Goal: Use online tool/utility: Utilize a website feature to perform a specific function

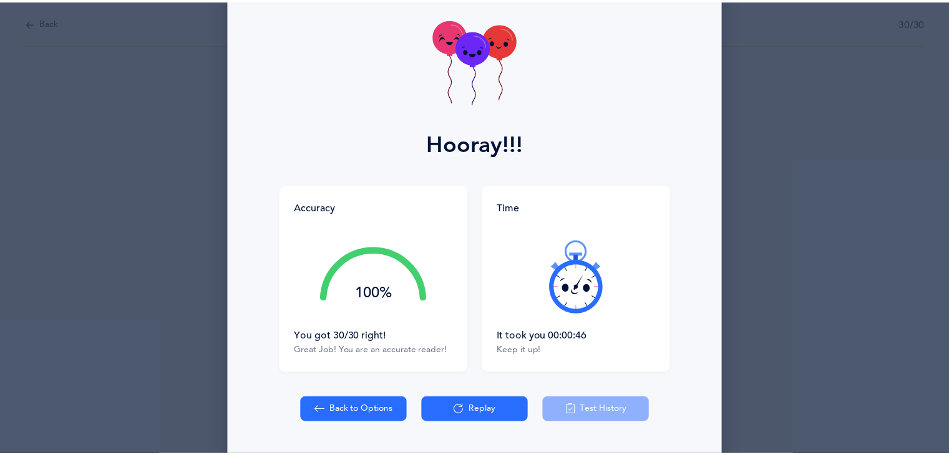
scroll to position [94, 0]
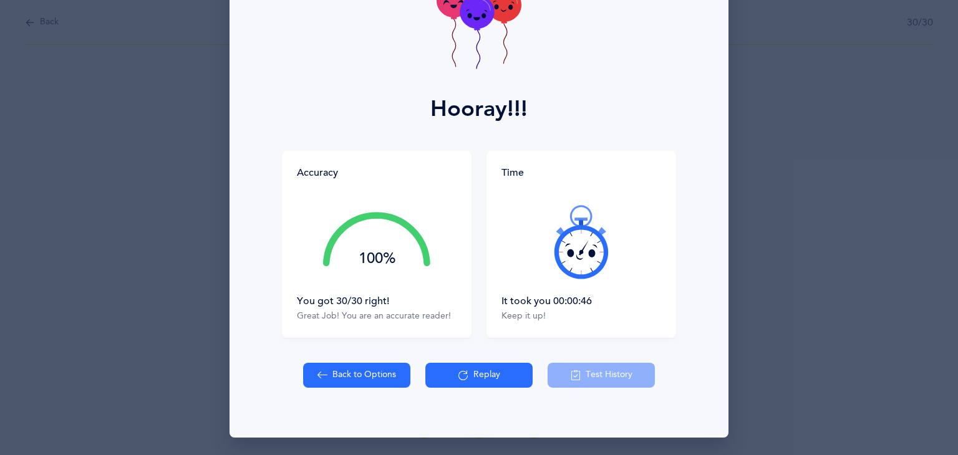
click at [349, 382] on button "Back to Options" at bounding box center [356, 375] width 107 height 25
select select "14"
select select "single"
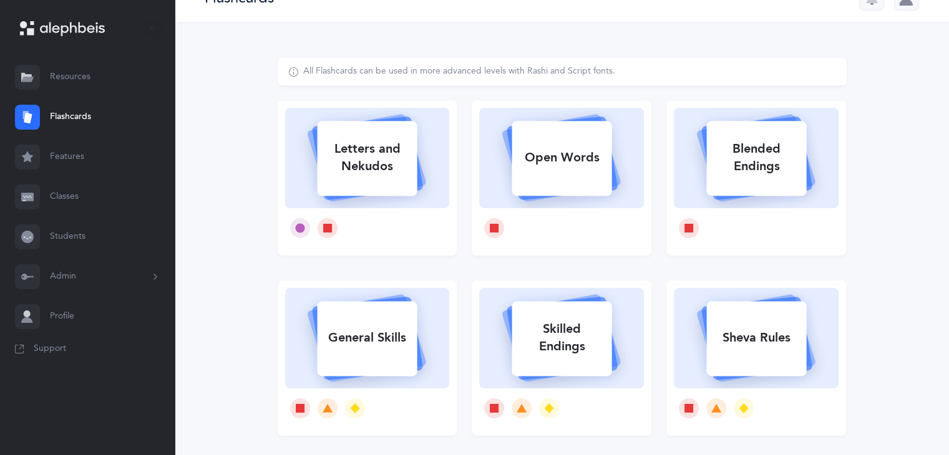
scroll to position [27, 0]
click at [382, 181] on div "Letters and Nekudos" at bounding box center [367, 157] width 100 height 50
select select "14"
select select "single"
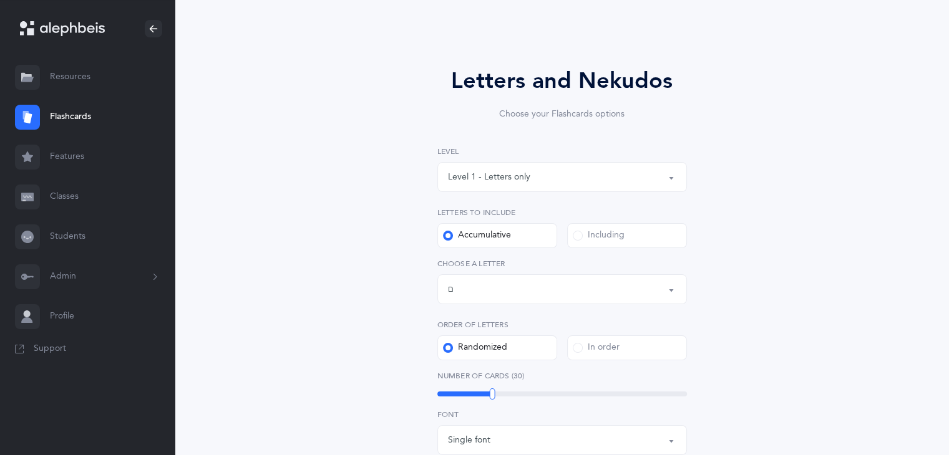
scroll to position [57, 0]
click at [670, 289] on button "Letters up until: ם" at bounding box center [561, 288] width 249 height 30
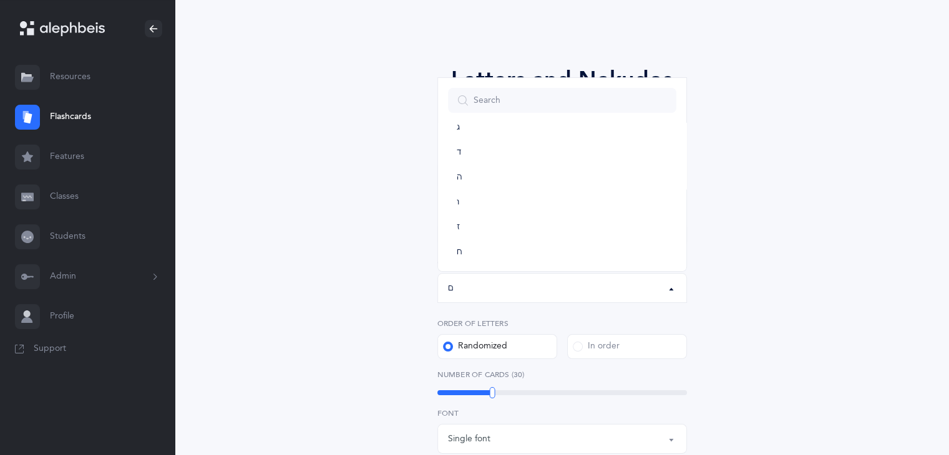
scroll to position [75, 0]
click at [553, 170] on link "ד" at bounding box center [562, 170] width 228 height 25
select select "4"
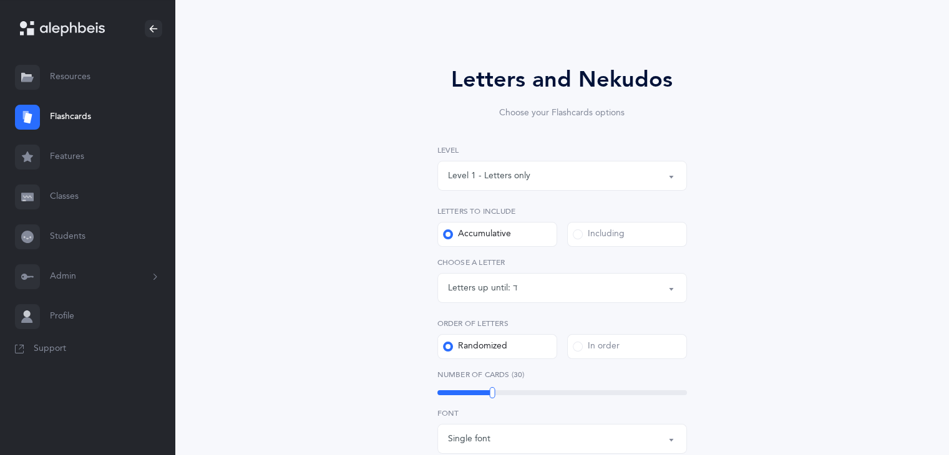
click at [669, 177] on button "Level 1 - Letters only" at bounding box center [561, 176] width 249 height 30
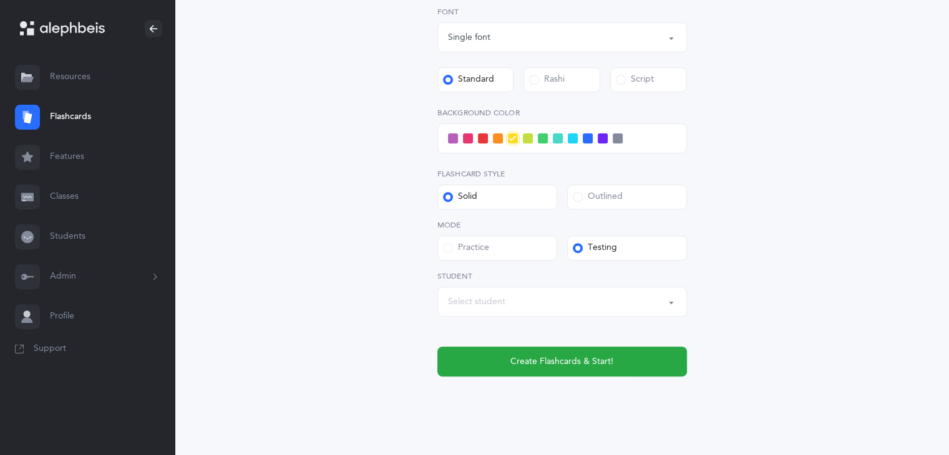
scroll to position [480, 0]
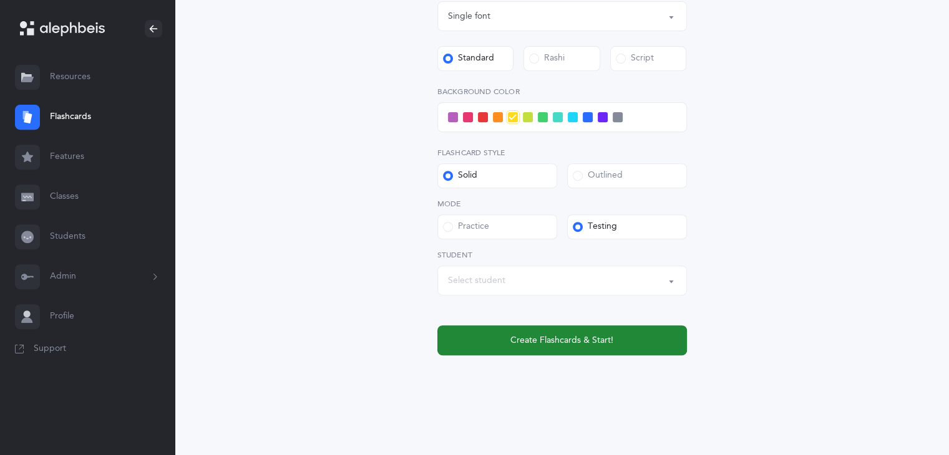
click at [586, 344] on span "Create Flashcards & Start!" at bounding box center [561, 340] width 103 height 13
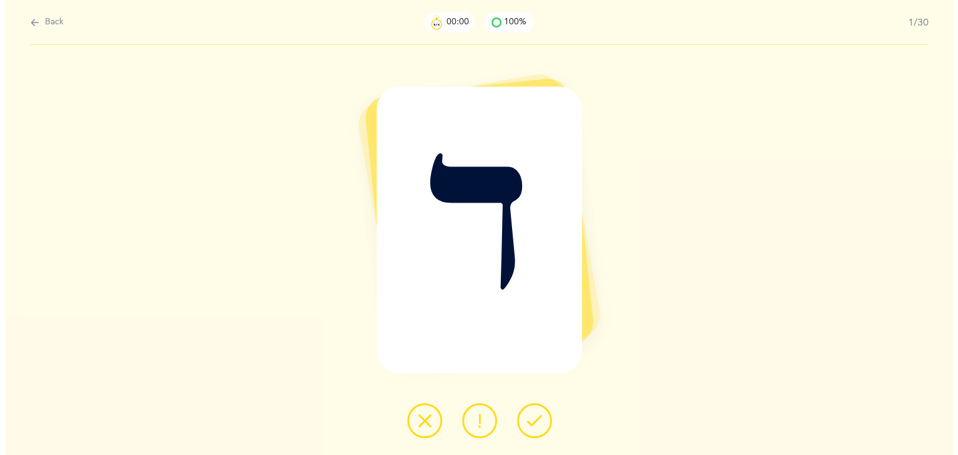
scroll to position [0, 0]
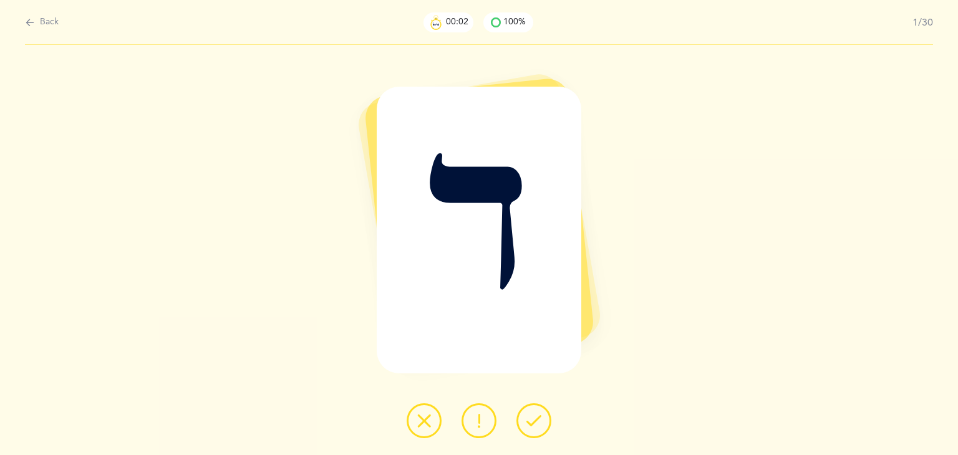
click at [541, 404] on div at bounding box center [479, 421] width 165 height 35
click at [538, 420] on icon at bounding box center [533, 421] width 15 height 15
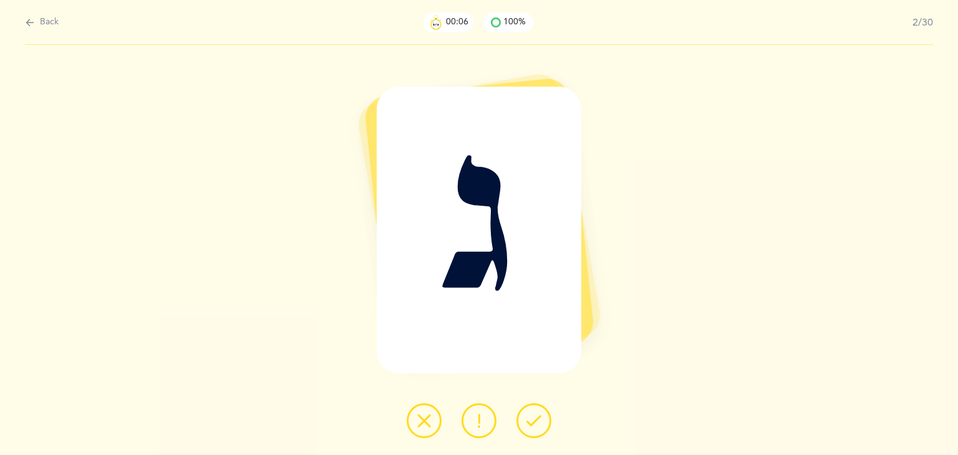
click at [538, 420] on icon at bounding box center [533, 421] width 15 height 15
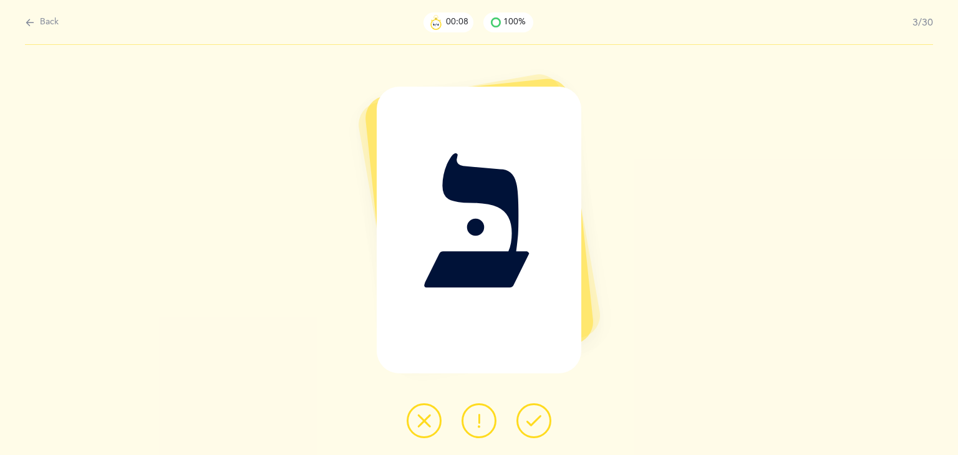
click at [538, 420] on icon at bounding box center [533, 421] width 15 height 15
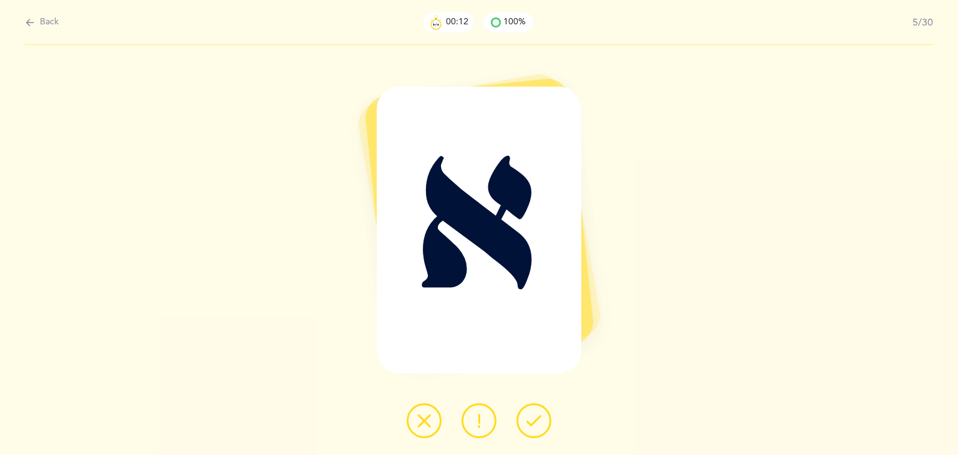
click at [538, 420] on icon at bounding box center [533, 421] width 15 height 15
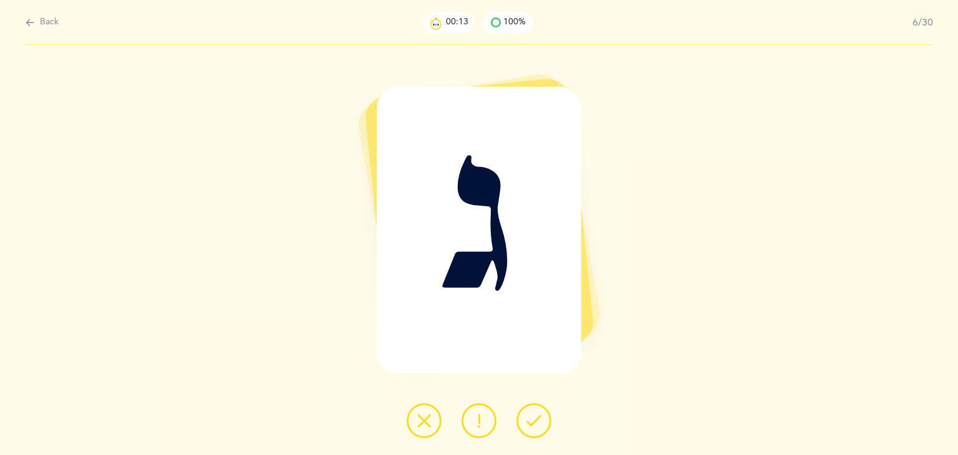
click at [538, 420] on icon at bounding box center [533, 421] width 15 height 15
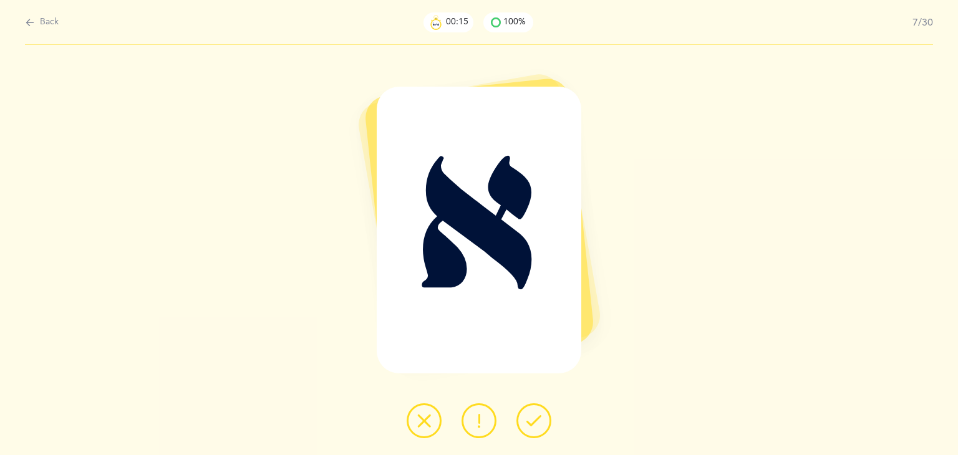
click at [538, 420] on icon at bounding box center [533, 421] width 15 height 15
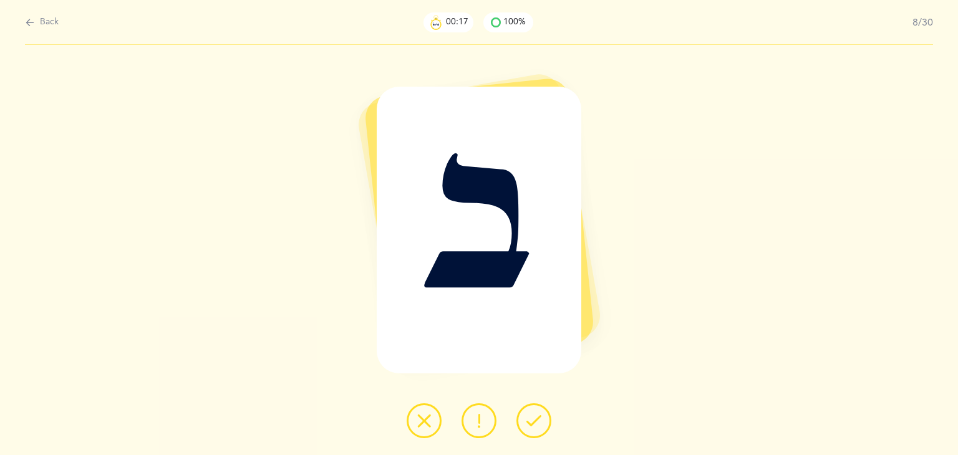
click at [538, 420] on icon at bounding box center [533, 421] width 15 height 15
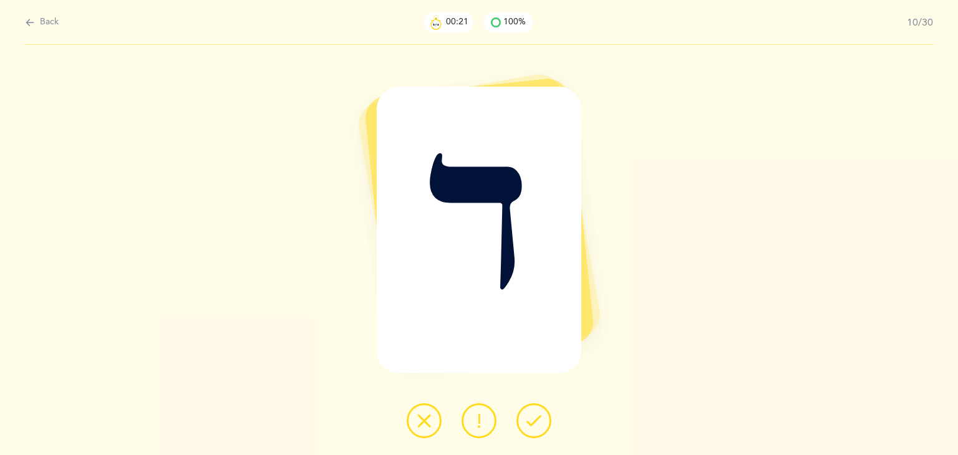
click at [538, 420] on icon at bounding box center [533, 421] width 15 height 15
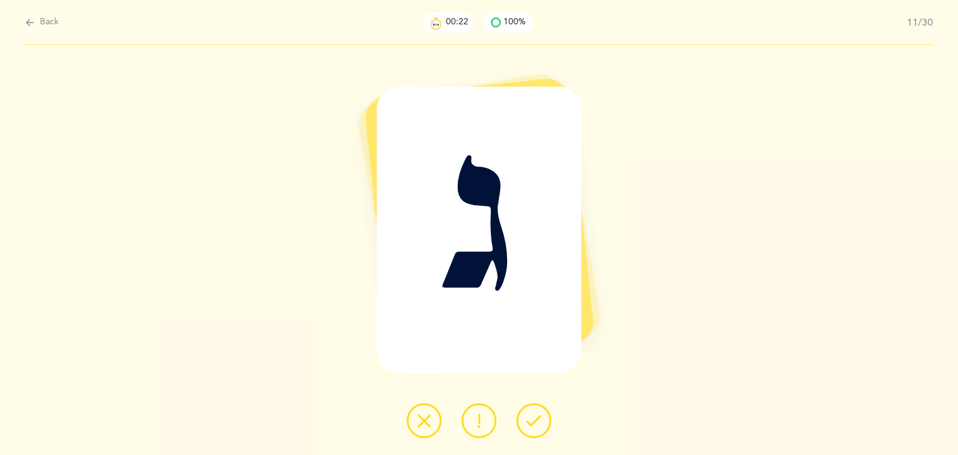
click at [538, 420] on icon at bounding box center [533, 421] width 15 height 15
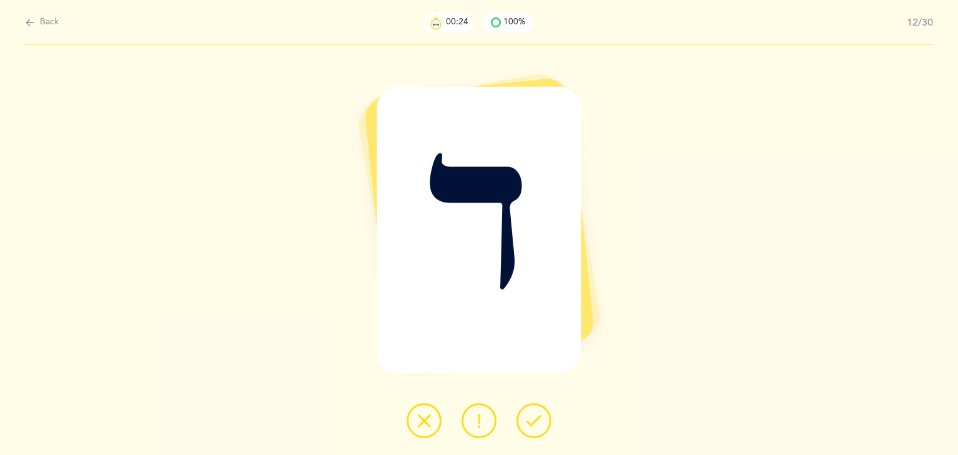
click at [538, 420] on icon at bounding box center [533, 421] width 15 height 15
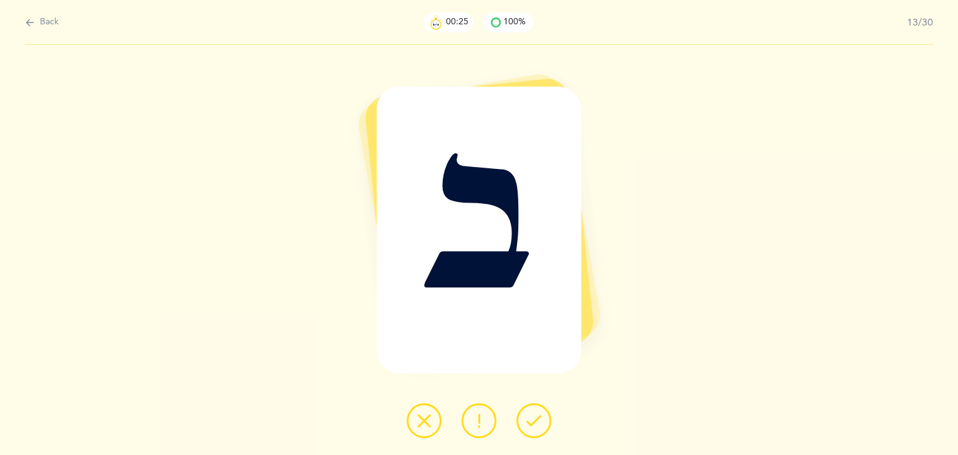
click at [538, 420] on icon at bounding box center [533, 421] width 15 height 15
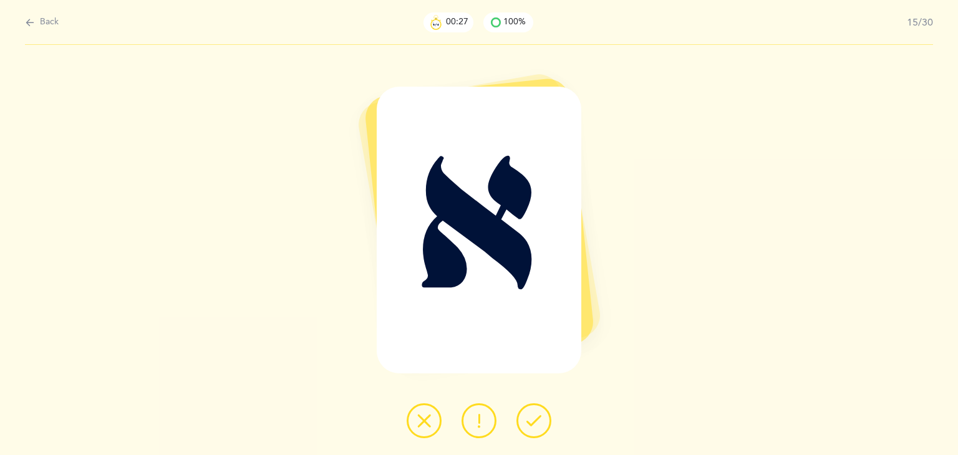
click at [538, 420] on icon at bounding box center [533, 421] width 15 height 15
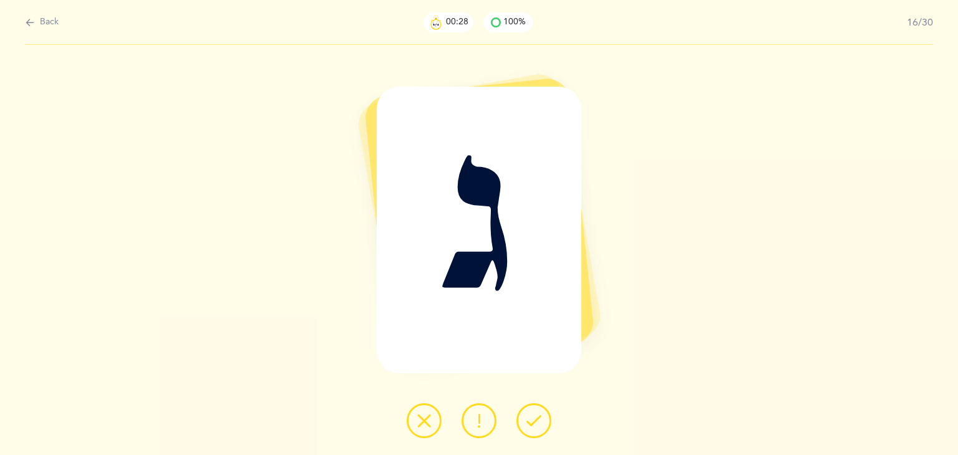
click at [538, 420] on icon at bounding box center [533, 421] width 15 height 15
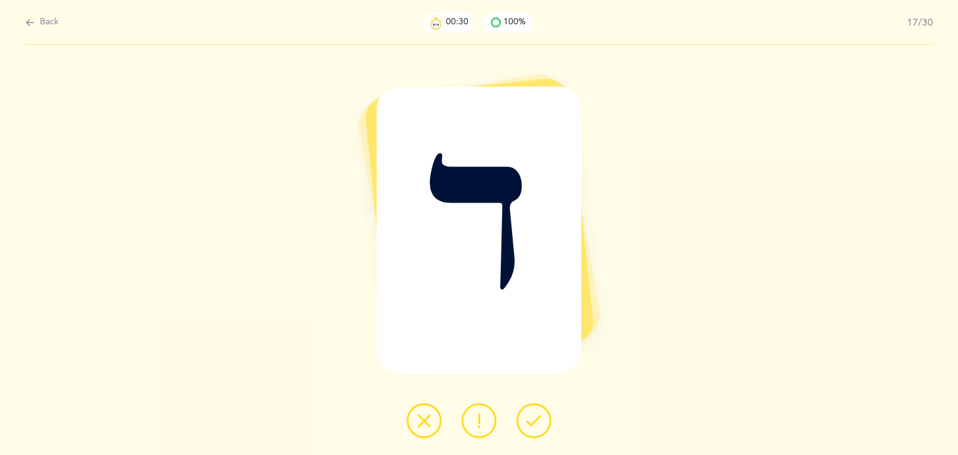
click at [538, 420] on icon at bounding box center [533, 421] width 15 height 15
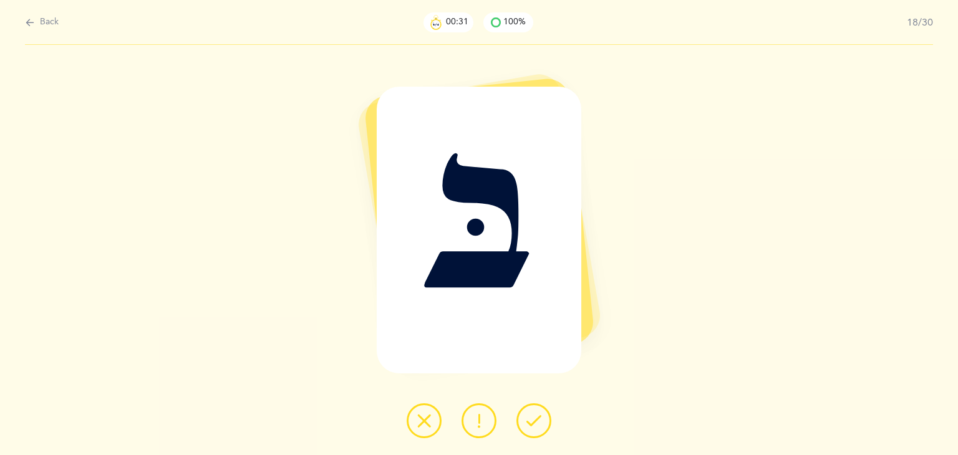
click at [538, 420] on icon at bounding box center [533, 421] width 15 height 15
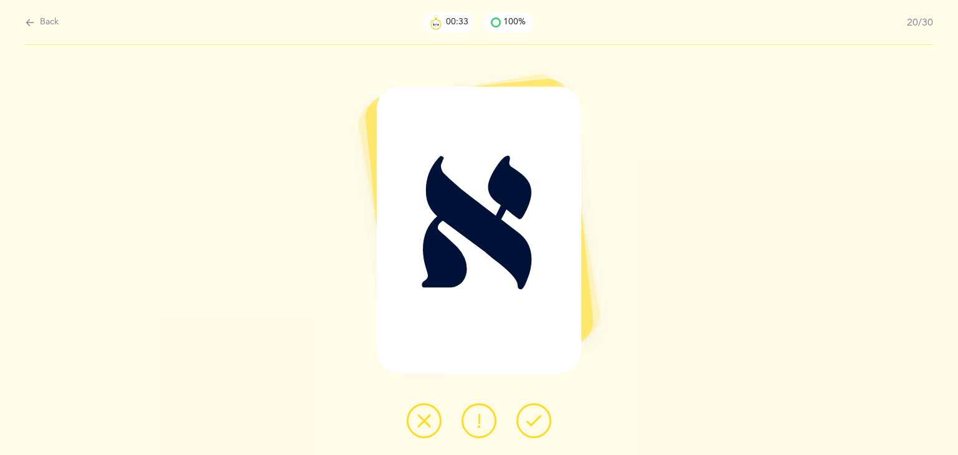
click at [538, 420] on icon at bounding box center [533, 421] width 15 height 15
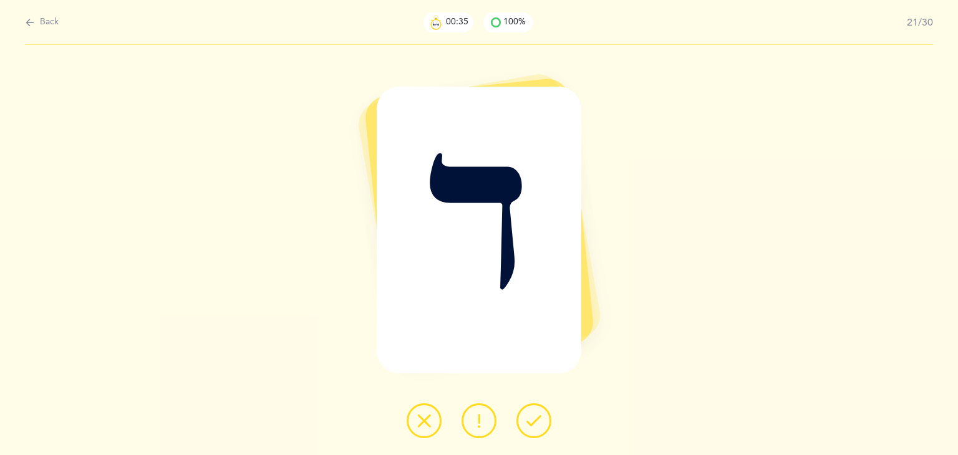
click at [538, 420] on icon at bounding box center [533, 421] width 15 height 15
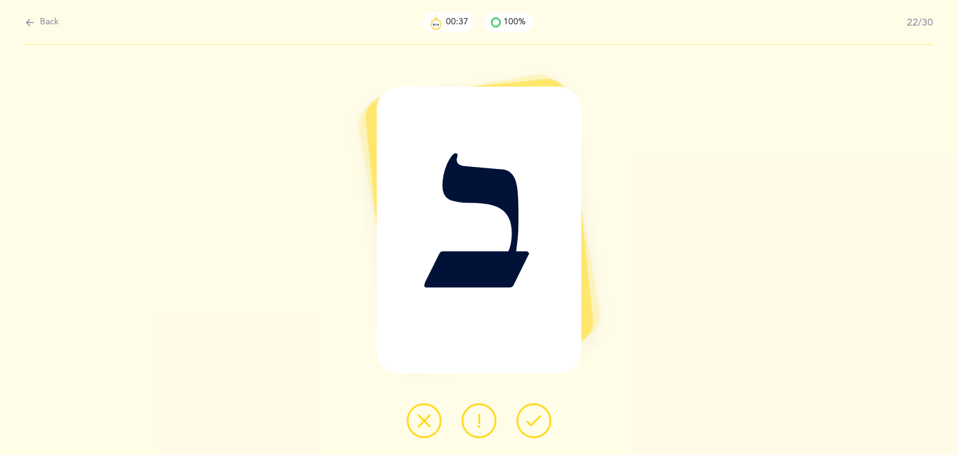
click at [538, 420] on icon at bounding box center [533, 421] width 15 height 15
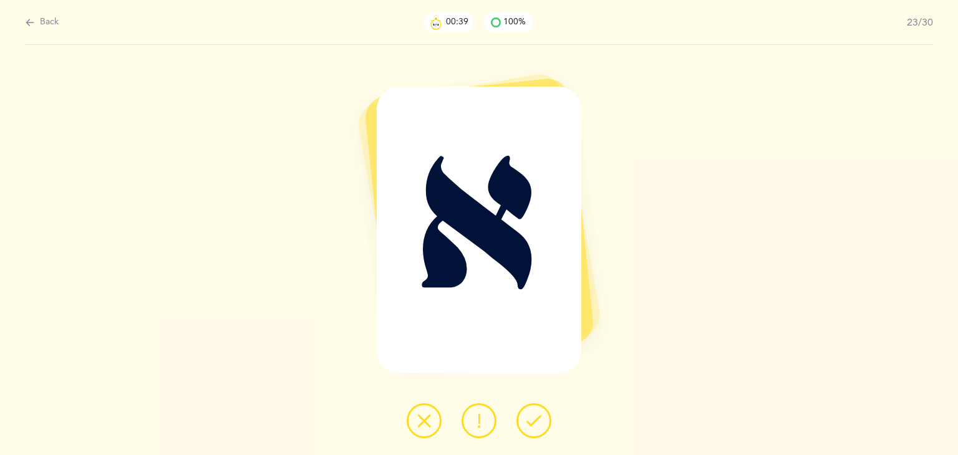
click at [538, 420] on icon at bounding box center [533, 421] width 15 height 15
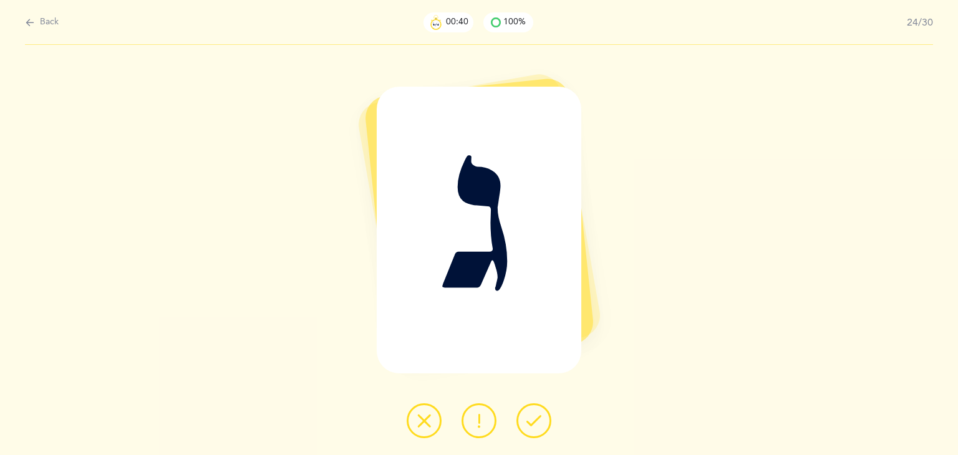
click at [538, 420] on icon at bounding box center [533, 421] width 15 height 15
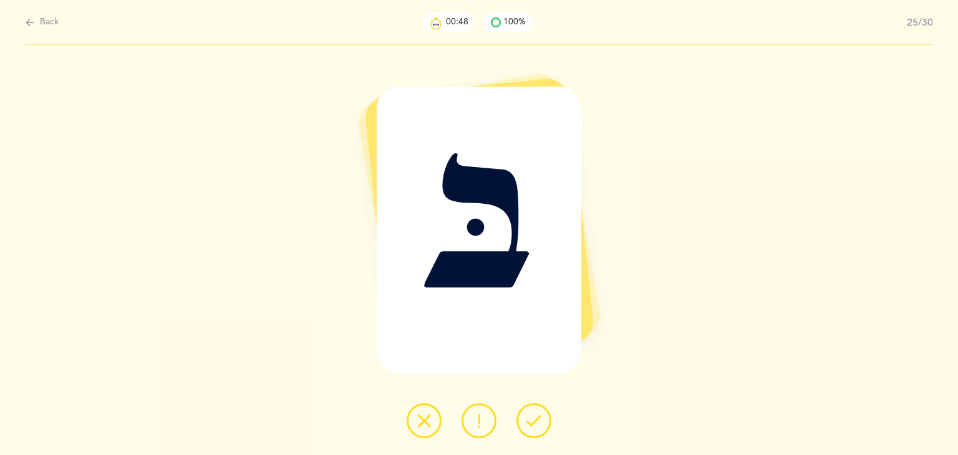
click at [538, 420] on icon at bounding box center [533, 421] width 15 height 15
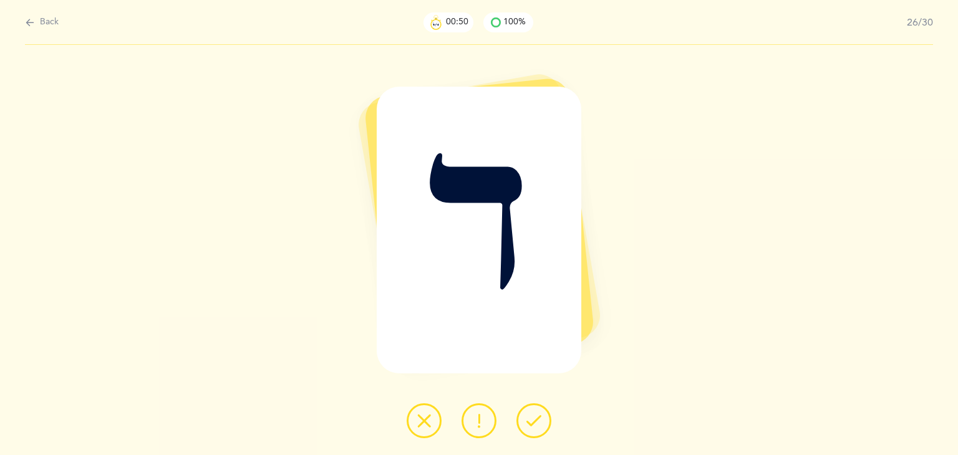
click at [538, 420] on icon at bounding box center [533, 421] width 15 height 15
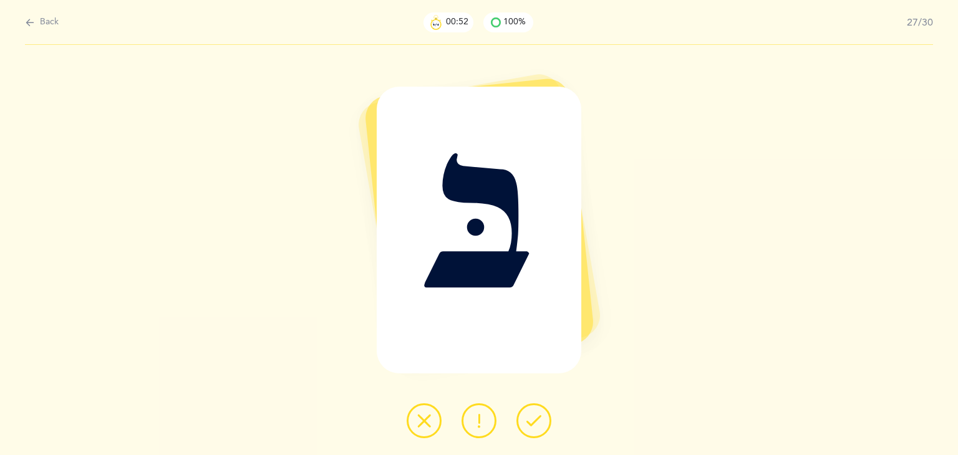
click at [538, 420] on icon at bounding box center [533, 421] width 15 height 15
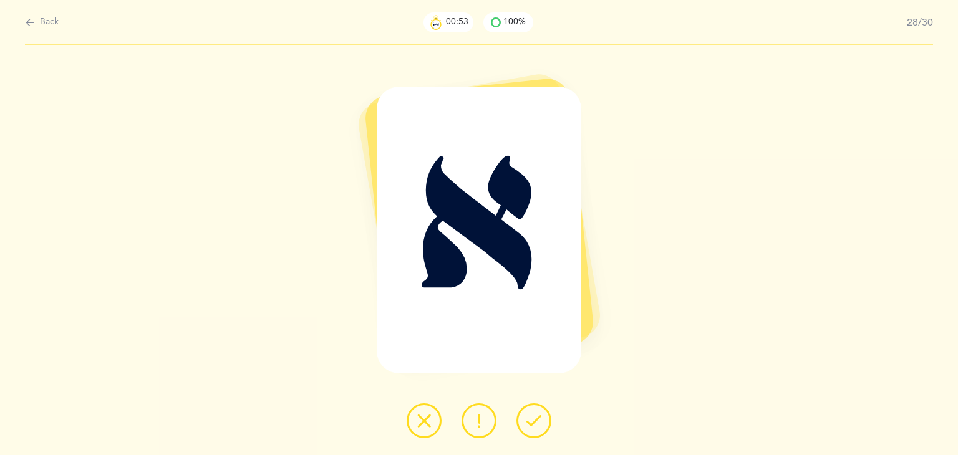
click at [538, 420] on icon at bounding box center [533, 421] width 15 height 15
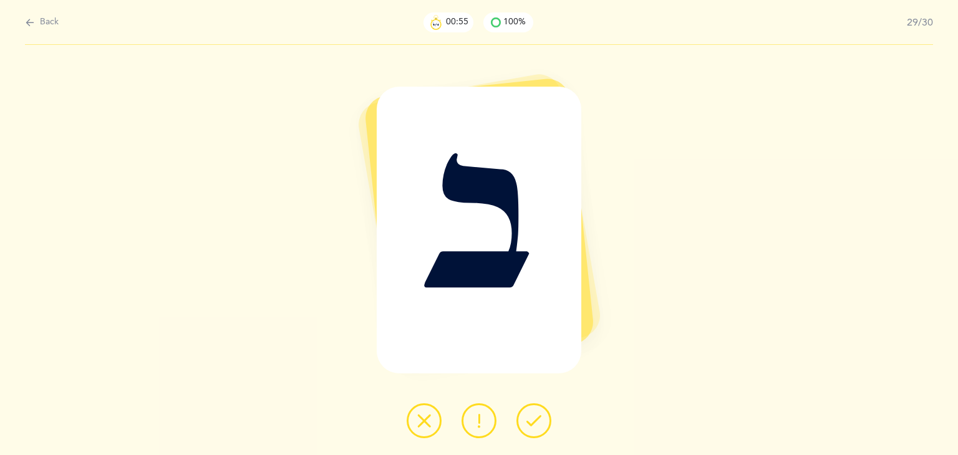
click at [538, 420] on icon at bounding box center [533, 421] width 15 height 15
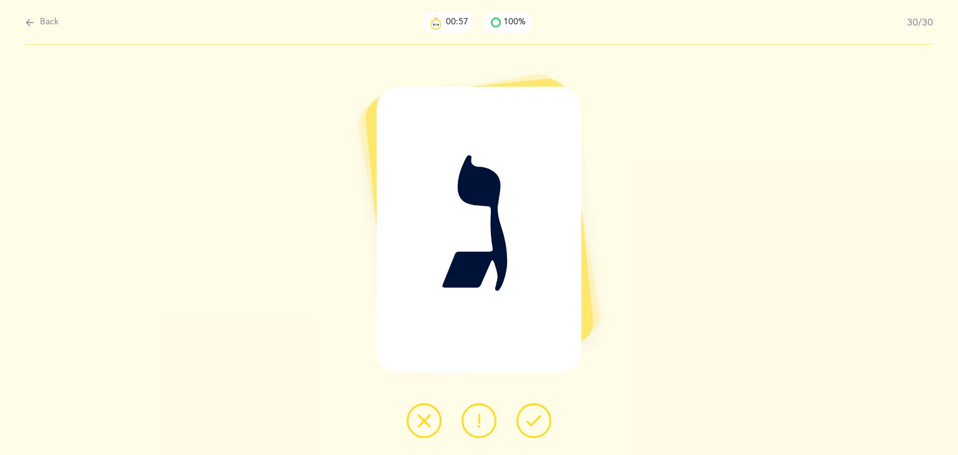
click at [538, 420] on icon at bounding box center [533, 421] width 15 height 15
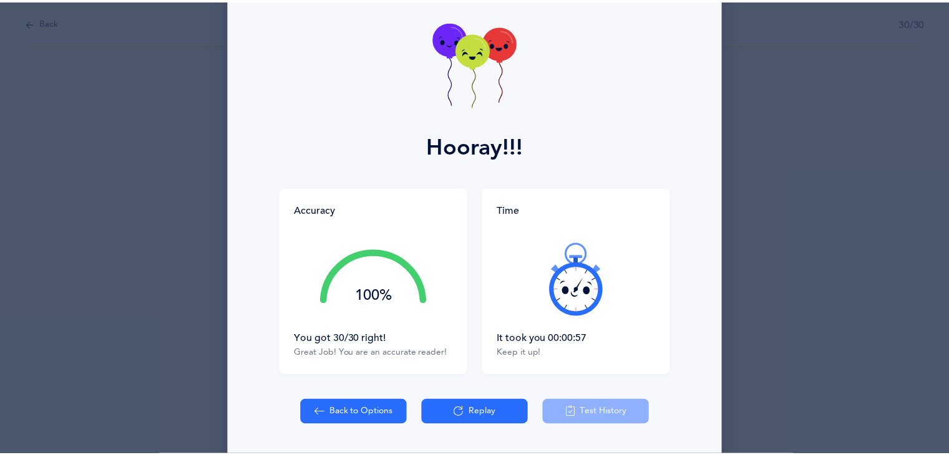
scroll to position [75, 0]
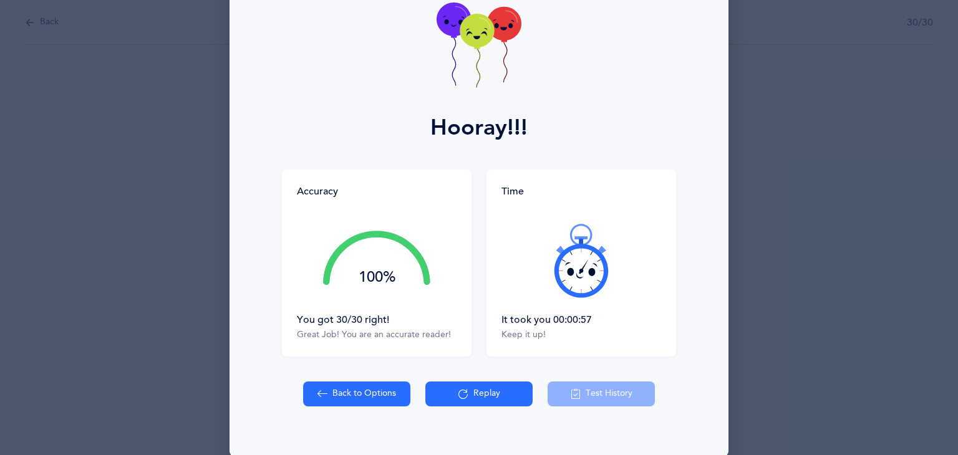
click at [331, 405] on button "Back to Options" at bounding box center [356, 394] width 107 height 25
select select "4"
select select "single"
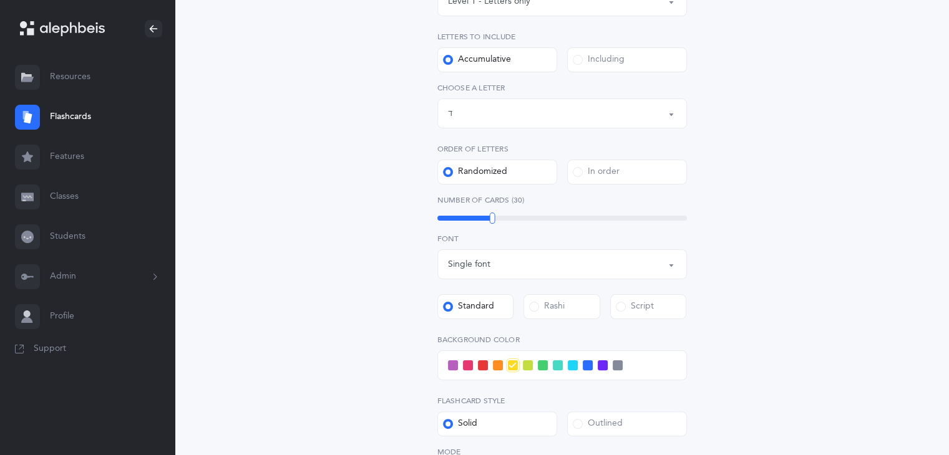
scroll to position [234, 0]
click at [568, 364] on span at bounding box center [573, 363] width 10 height 10
click at [0, 0] on input "checkbox" at bounding box center [0, 0] width 0 height 0
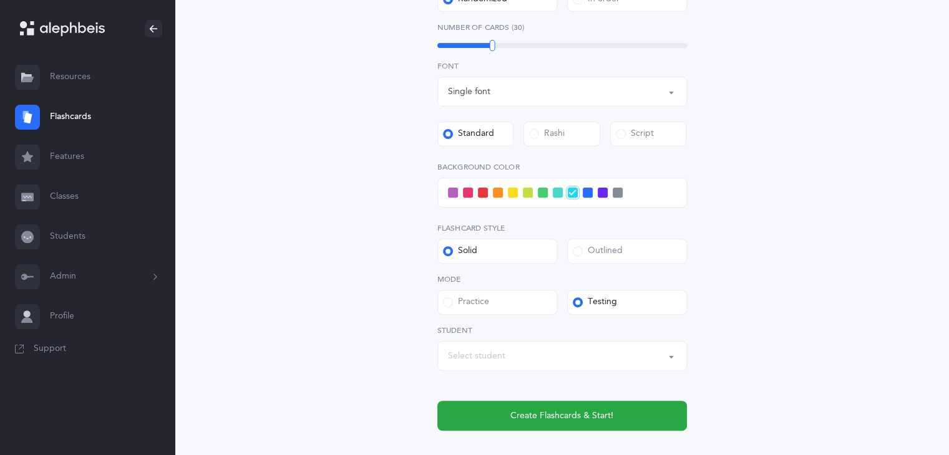
scroll to position [427, 0]
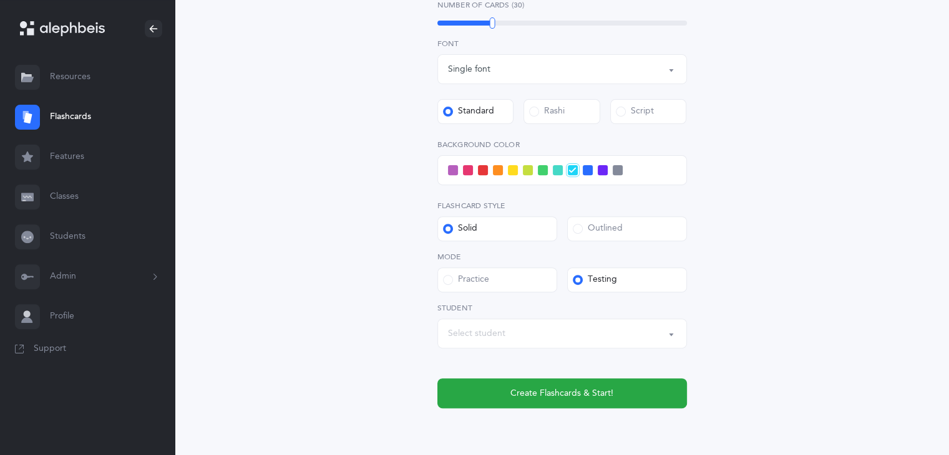
drag, startPoint x: 942, startPoint y: 385, endPoint x: 676, endPoint y: 443, distance: 272.7
click at [676, 443] on div "Letters and Nekudos Choose your Flashcards options Level 1 - Letters only Level…" at bounding box center [562, 65] width 774 height 885
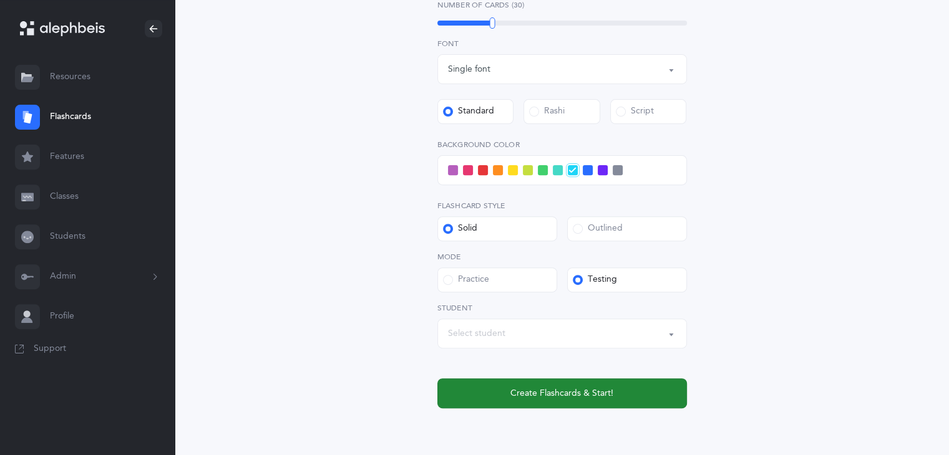
click at [640, 389] on button "Create Flashcards & Start!" at bounding box center [561, 394] width 249 height 30
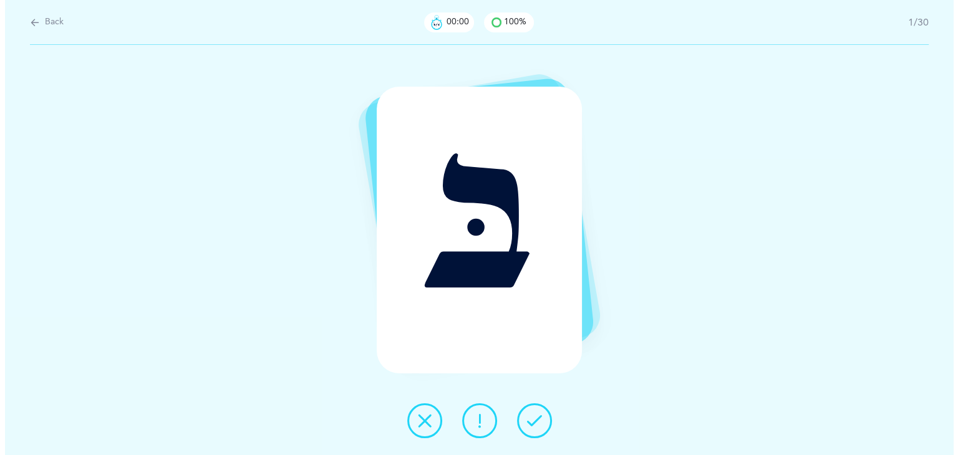
scroll to position [0, 0]
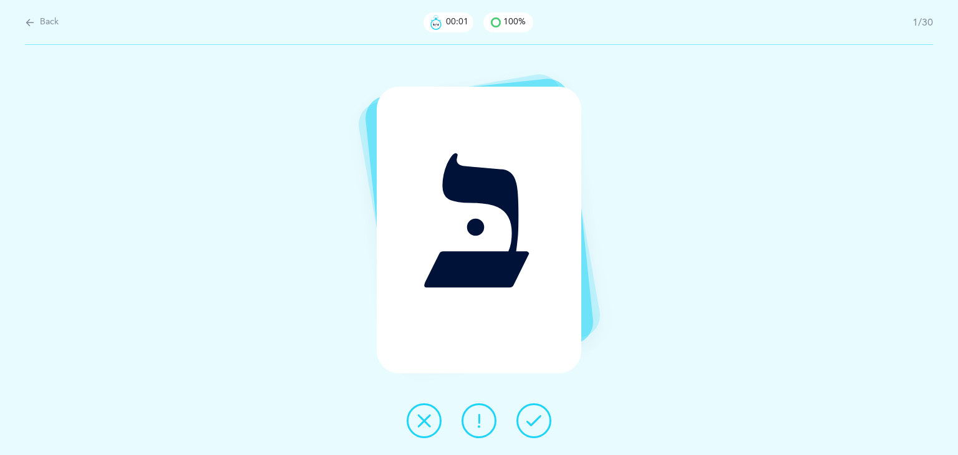
click at [534, 425] on icon at bounding box center [533, 421] width 15 height 15
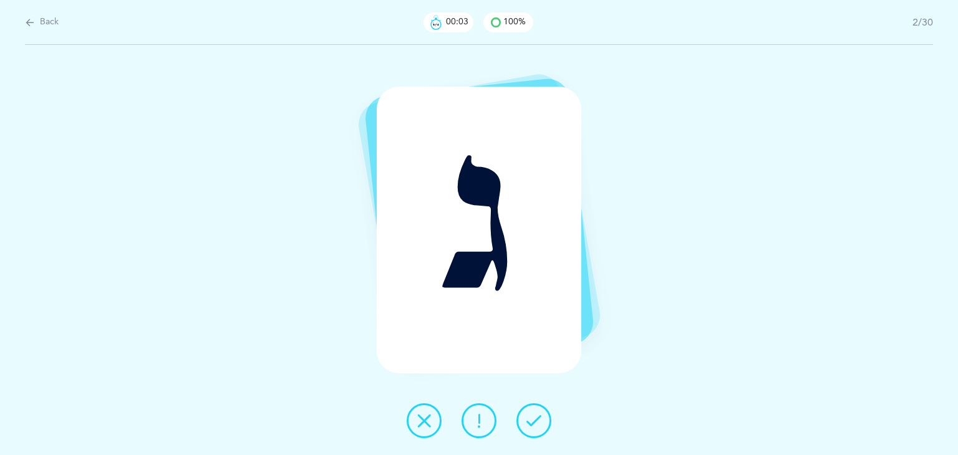
click at [534, 425] on icon at bounding box center [533, 421] width 15 height 15
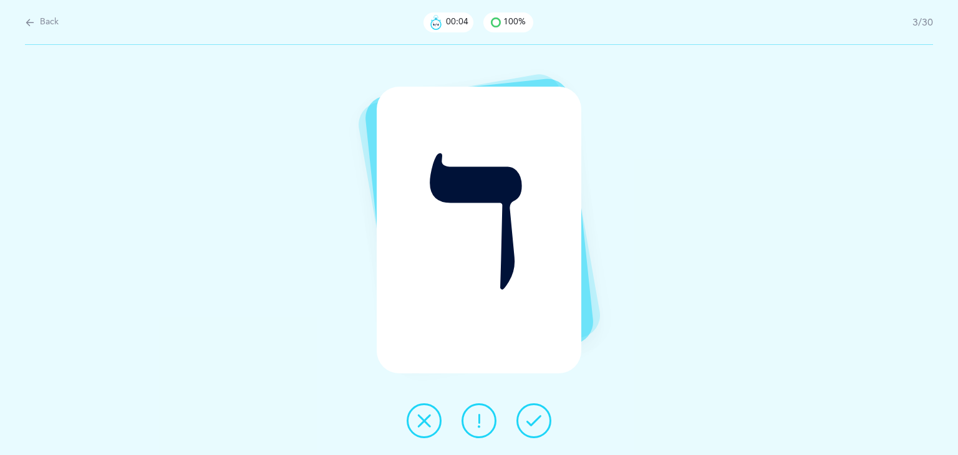
click at [534, 425] on icon at bounding box center [533, 421] width 15 height 15
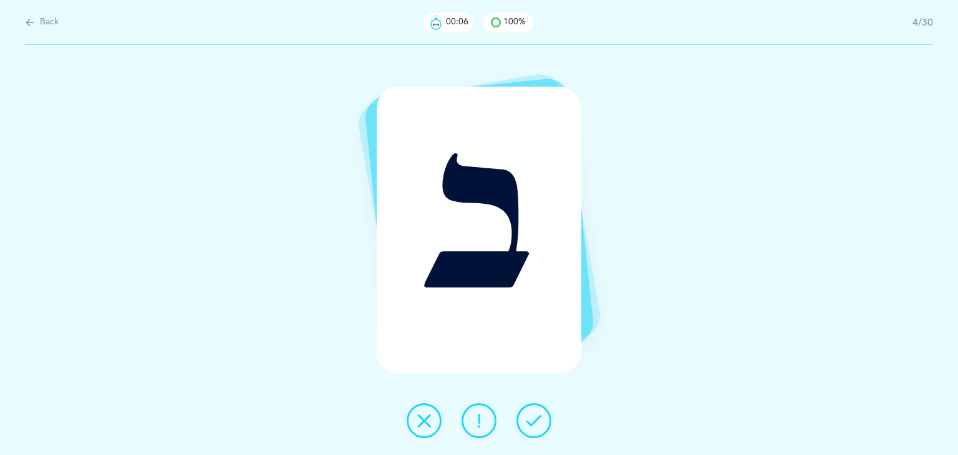
click at [534, 425] on icon at bounding box center [533, 421] width 15 height 15
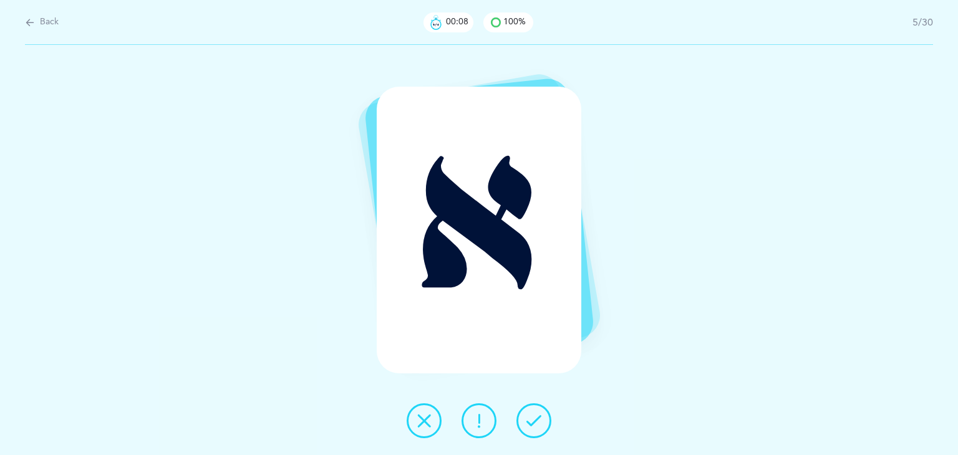
click at [534, 425] on icon at bounding box center [533, 421] width 15 height 15
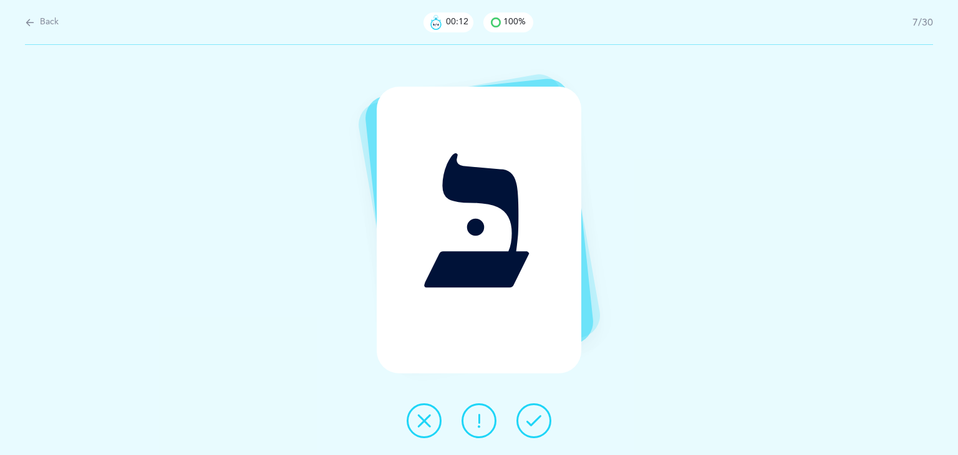
click at [534, 425] on icon at bounding box center [533, 421] width 15 height 15
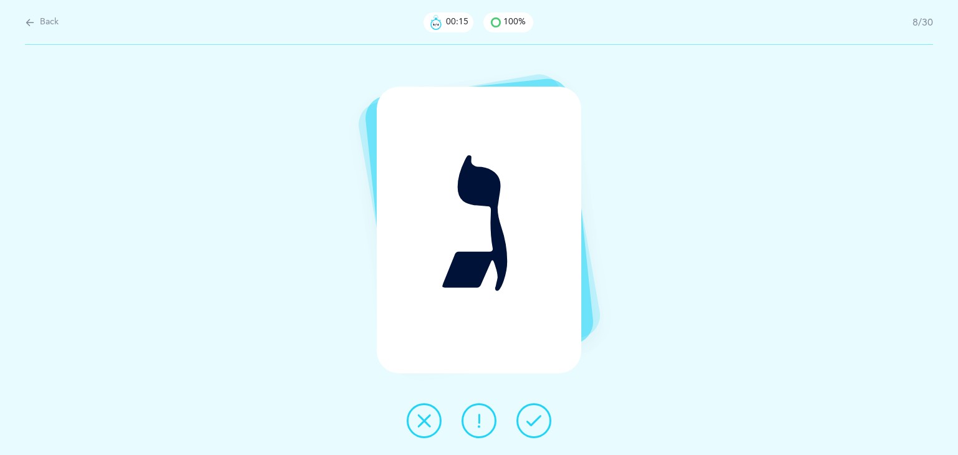
click at [534, 425] on icon at bounding box center [533, 421] width 15 height 15
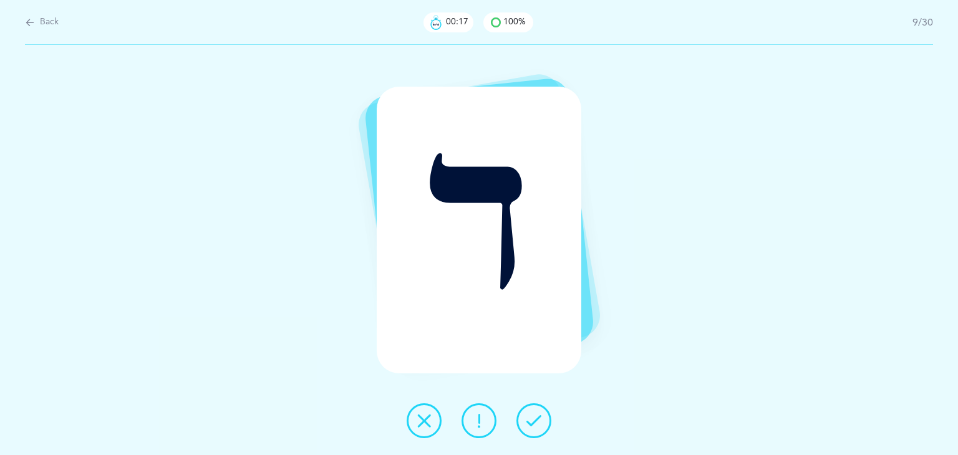
click at [534, 425] on icon at bounding box center [533, 421] width 15 height 15
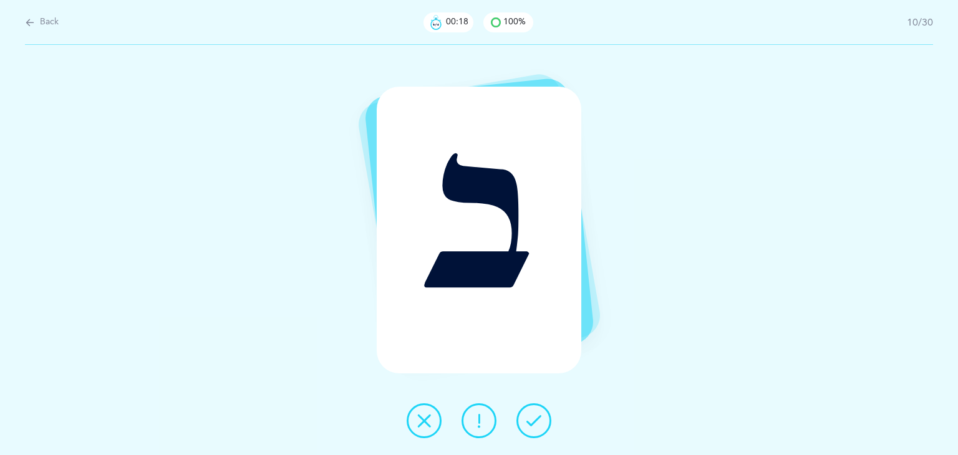
click at [534, 425] on icon at bounding box center [533, 421] width 15 height 15
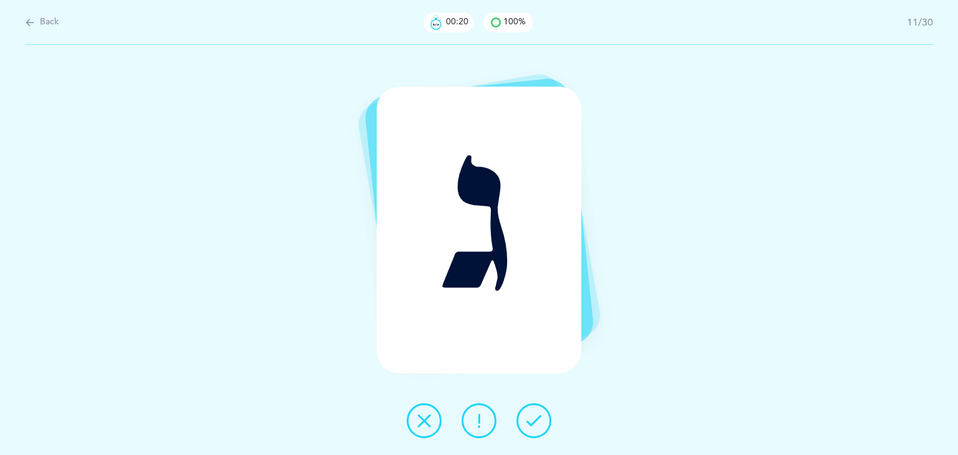
click at [534, 425] on icon at bounding box center [533, 421] width 15 height 15
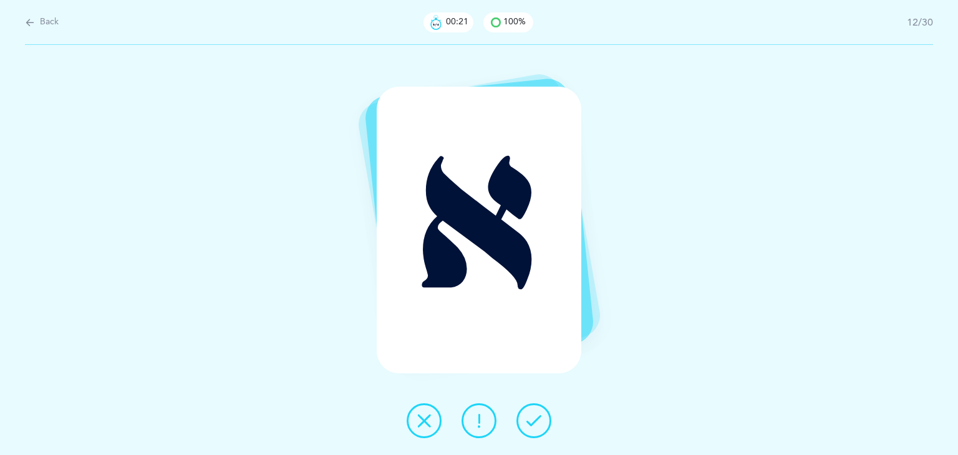
click at [534, 425] on icon at bounding box center [533, 421] width 15 height 15
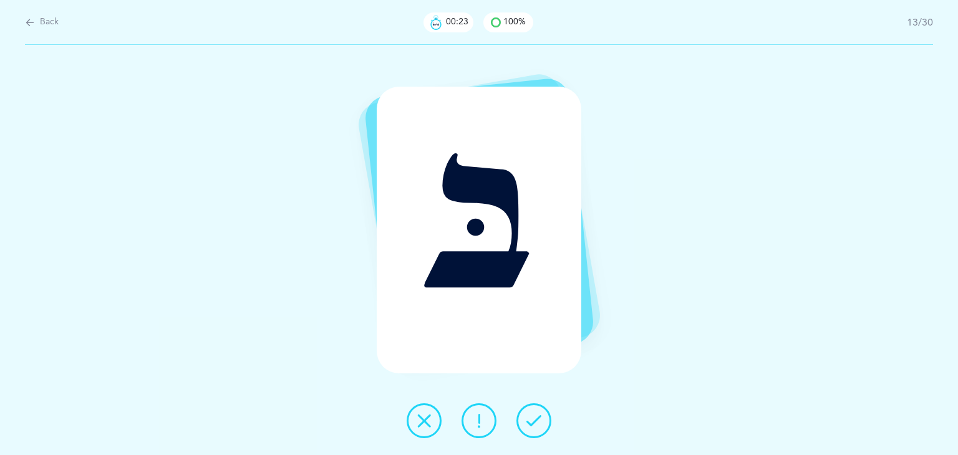
click at [534, 425] on icon at bounding box center [533, 421] width 15 height 15
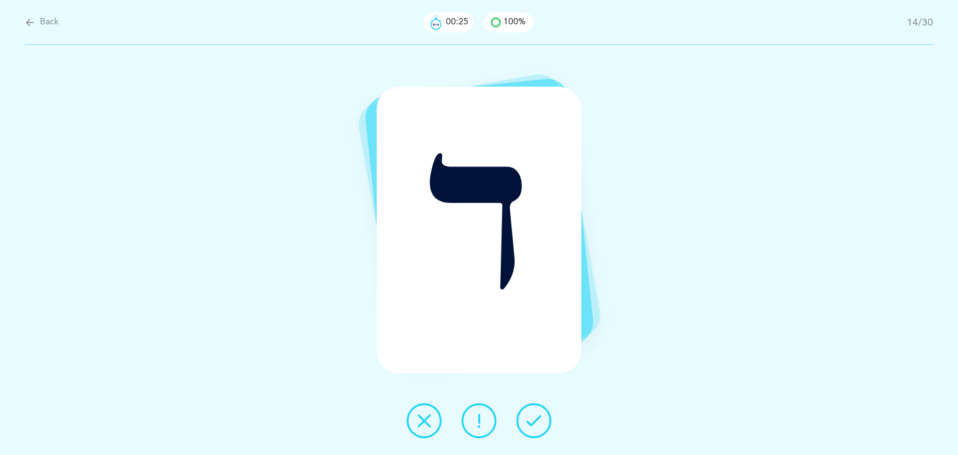
click at [534, 425] on icon at bounding box center [533, 421] width 15 height 15
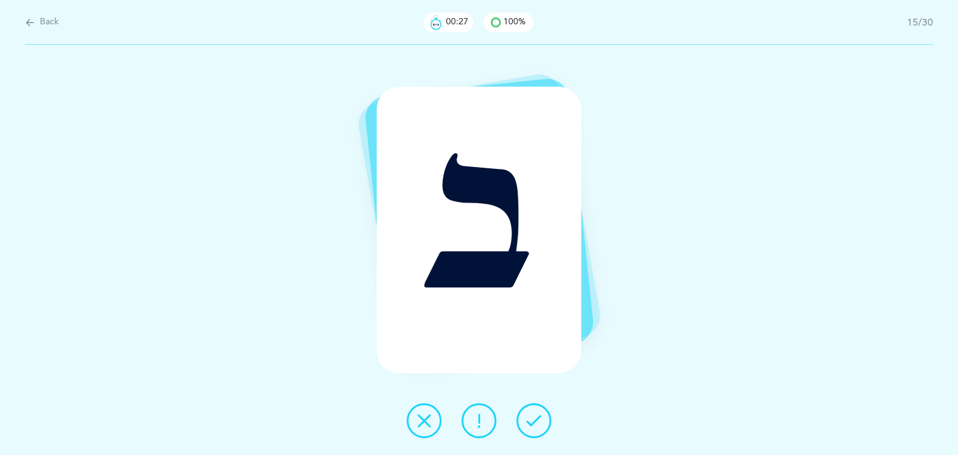
click at [534, 425] on icon at bounding box center [533, 421] width 15 height 15
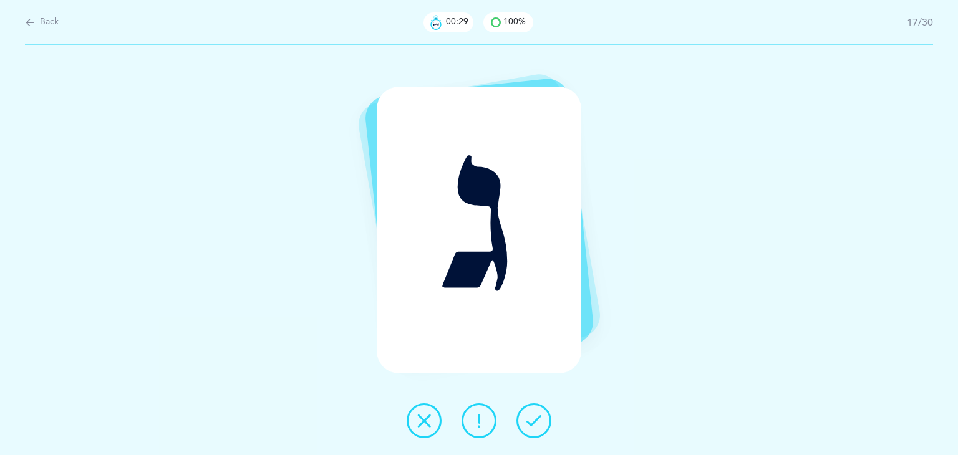
click at [534, 425] on icon at bounding box center [533, 421] width 15 height 15
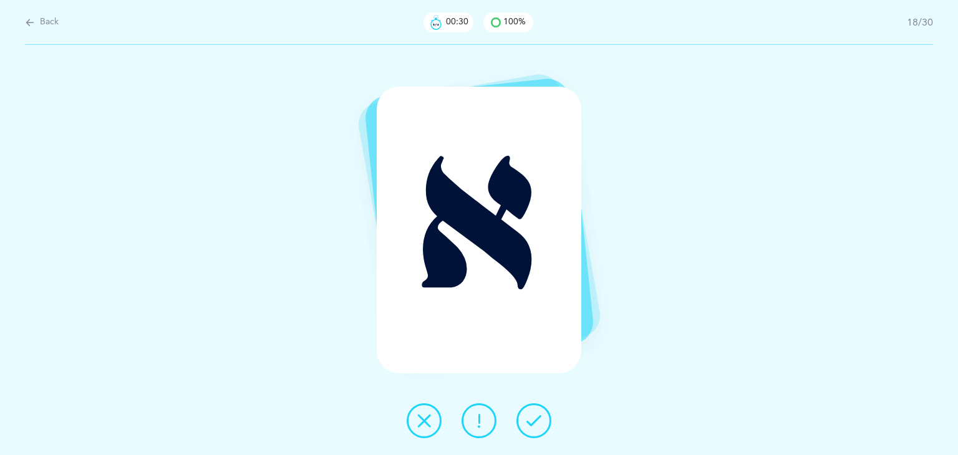
click at [534, 425] on icon at bounding box center [533, 421] width 15 height 15
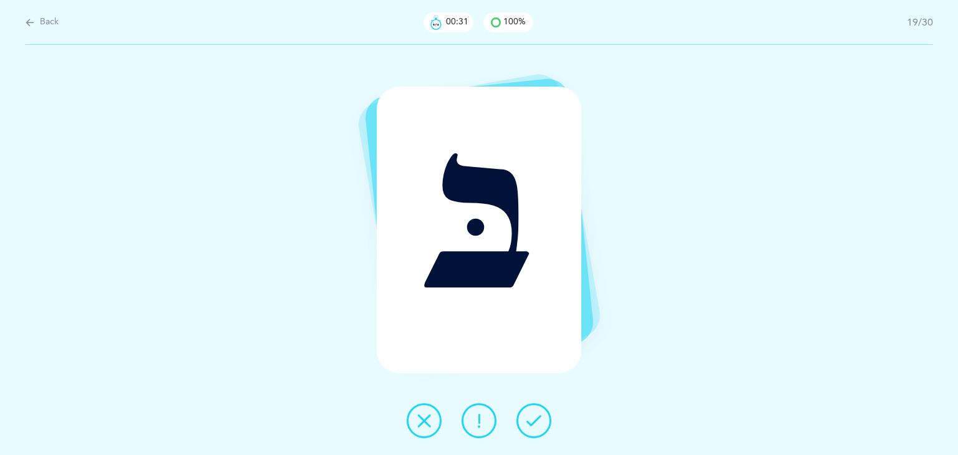
click at [534, 425] on icon at bounding box center [533, 421] width 15 height 15
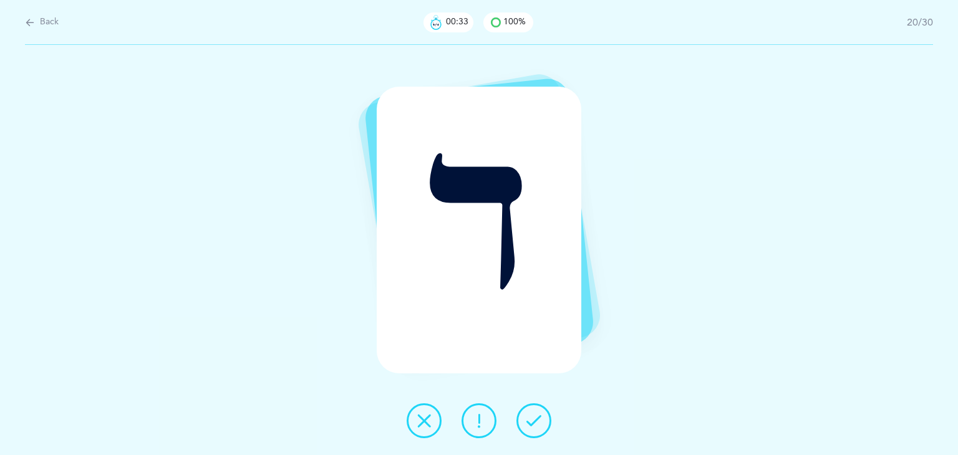
click at [534, 425] on icon at bounding box center [533, 421] width 15 height 15
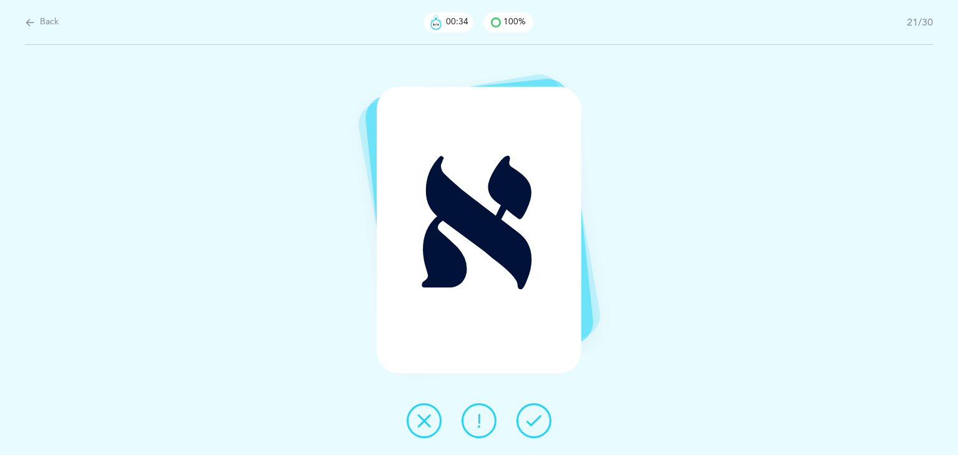
click at [534, 425] on icon at bounding box center [533, 421] width 15 height 15
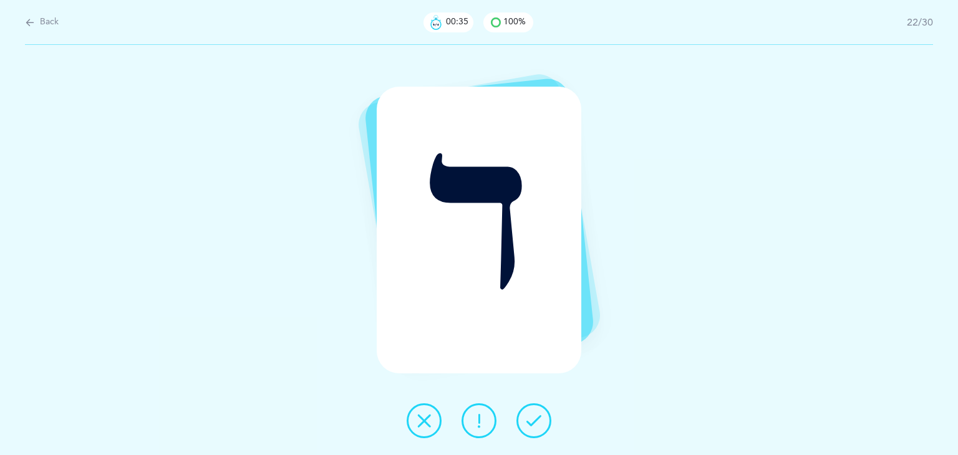
click at [534, 425] on icon at bounding box center [533, 421] width 15 height 15
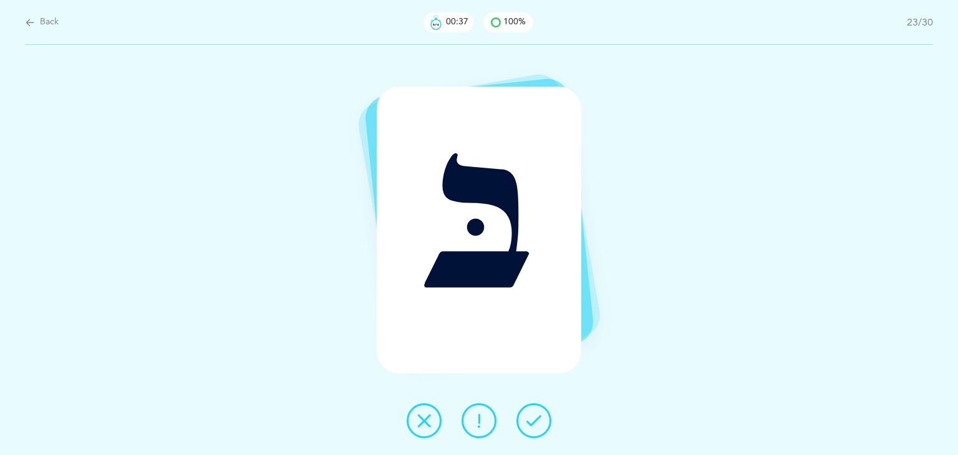
click at [534, 425] on icon at bounding box center [533, 421] width 15 height 15
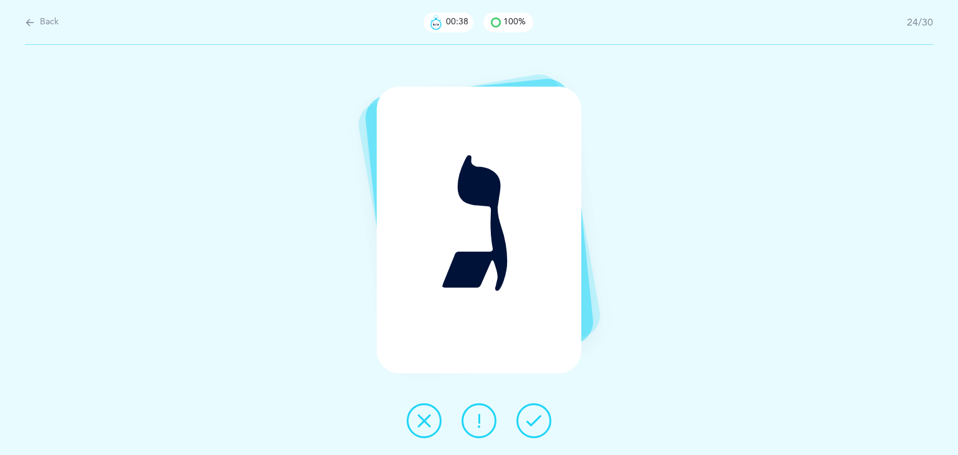
click at [534, 425] on icon at bounding box center [533, 421] width 15 height 15
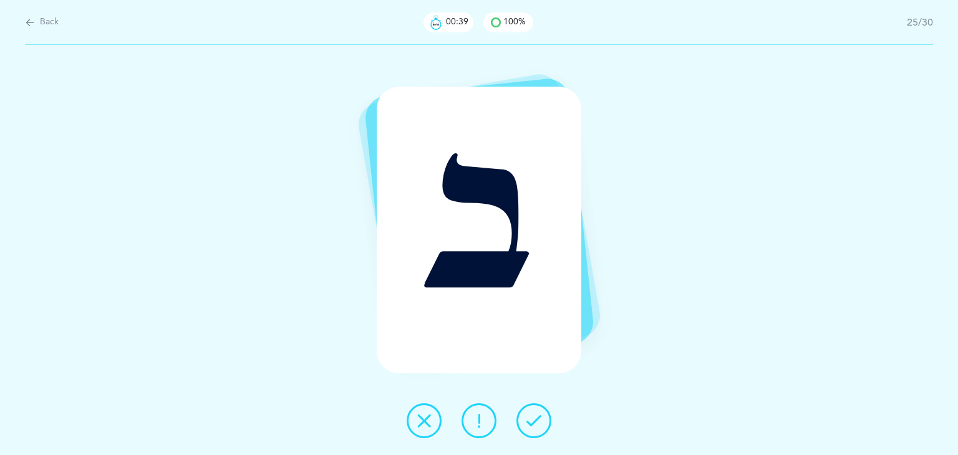
click at [534, 425] on icon at bounding box center [533, 421] width 15 height 15
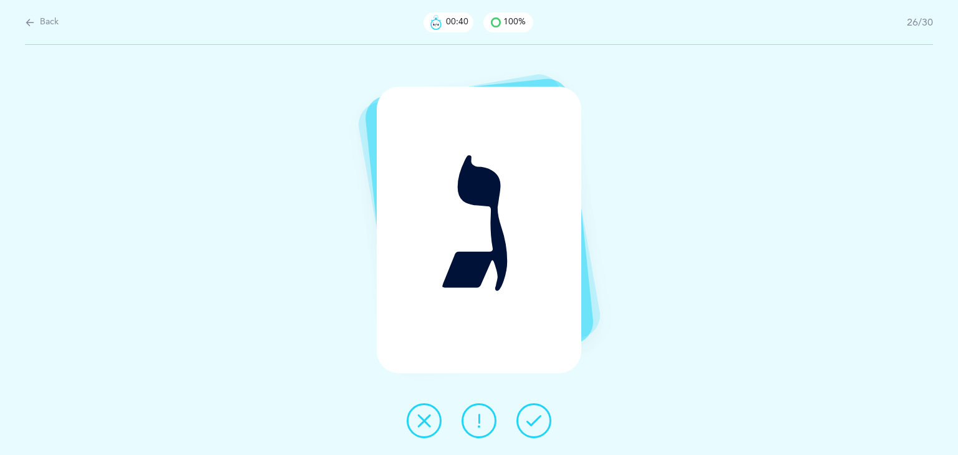
click at [534, 425] on icon at bounding box center [533, 421] width 15 height 15
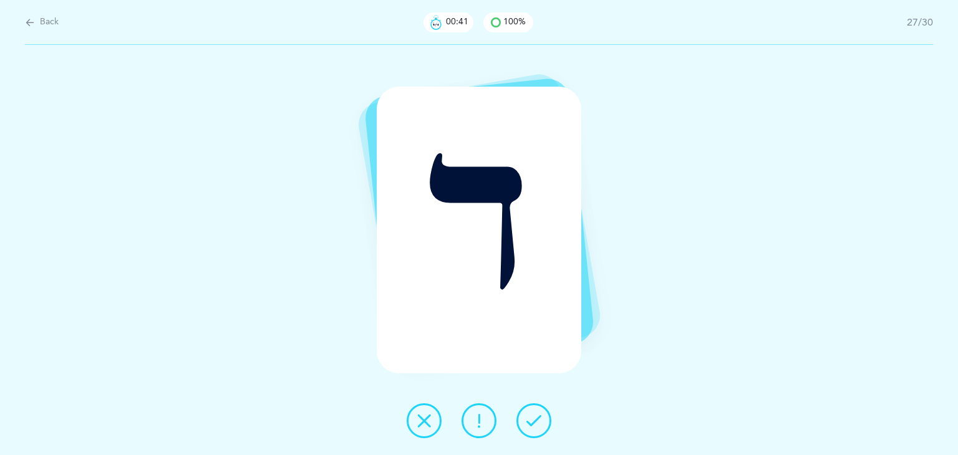
click at [534, 425] on icon at bounding box center [533, 421] width 15 height 15
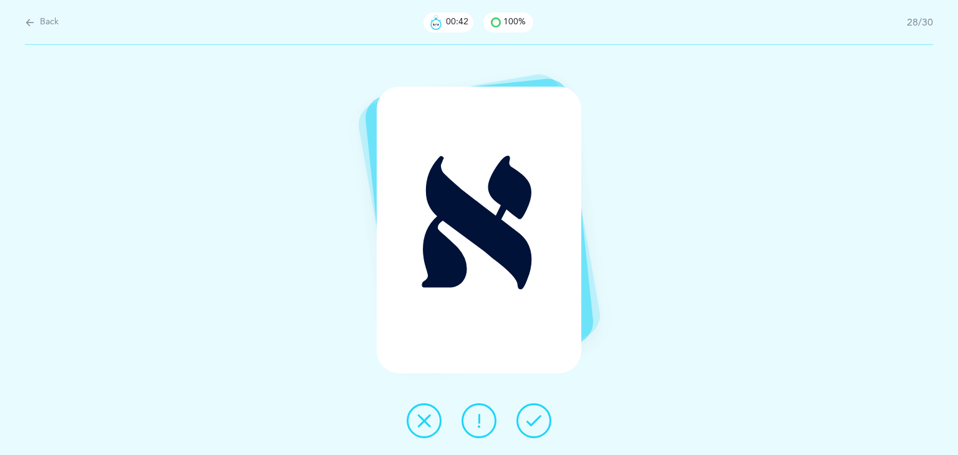
click at [534, 425] on icon at bounding box center [533, 421] width 15 height 15
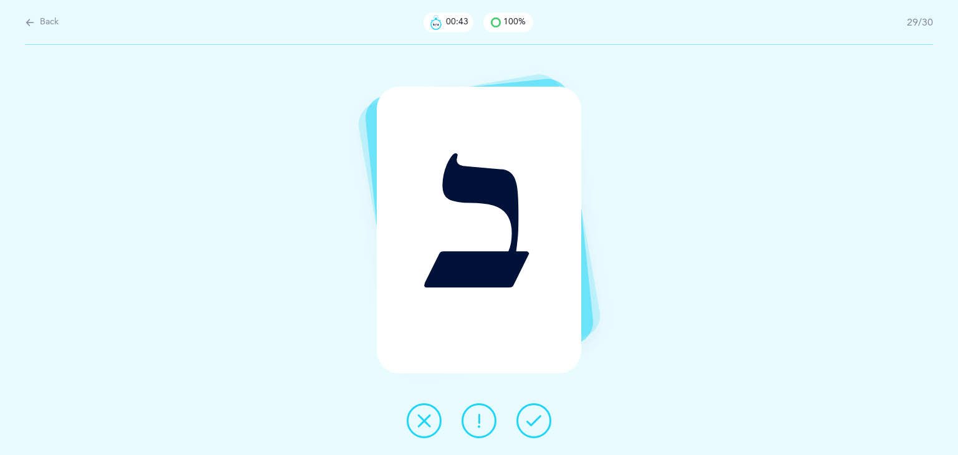
click at [534, 425] on icon at bounding box center [533, 421] width 15 height 15
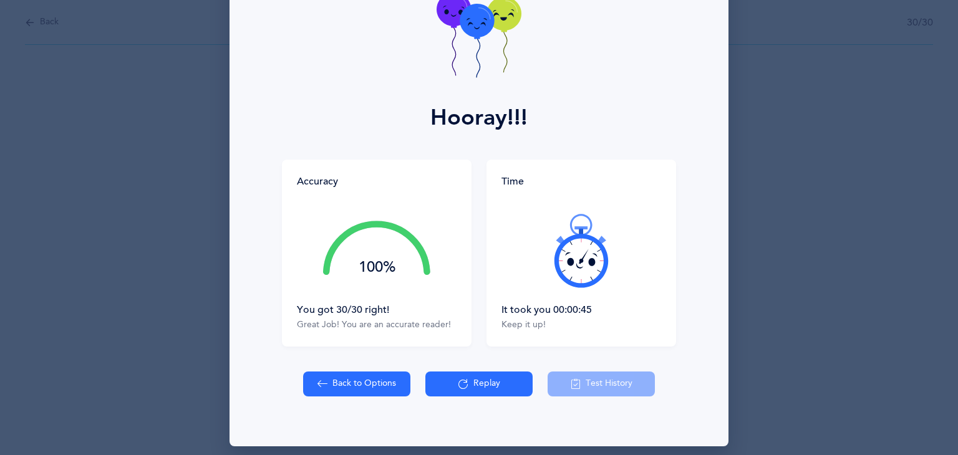
scroll to position [94, 0]
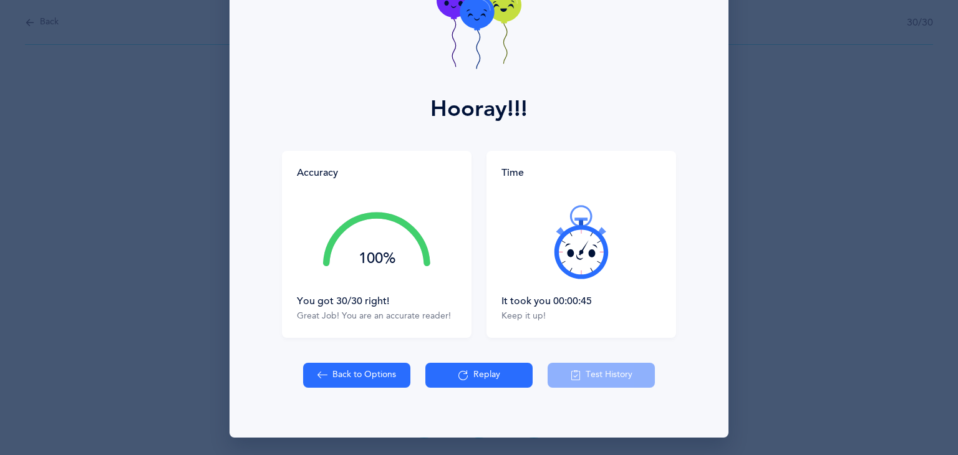
click at [564, 288] on div at bounding box center [581, 242] width 160 height 105
